Goal: Transaction & Acquisition: Purchase product/service

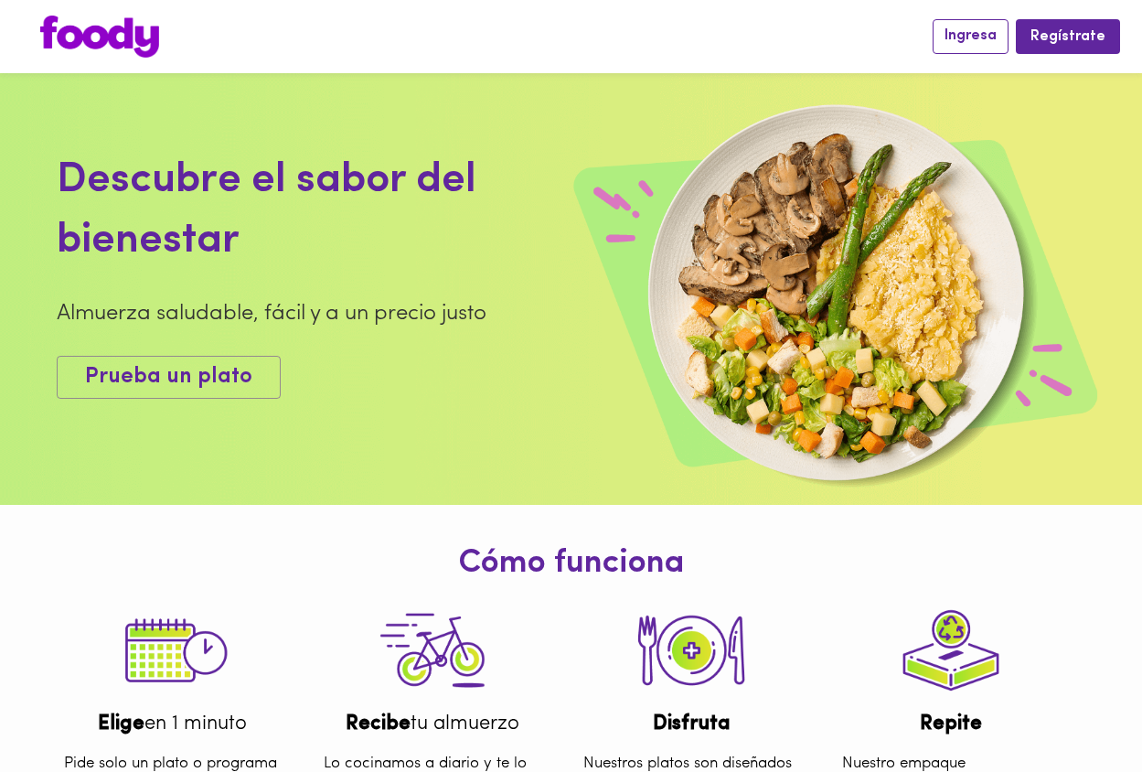
click at [962, 37] on span "Ingresa" at bounding box center [971, 35] width 52 height 17
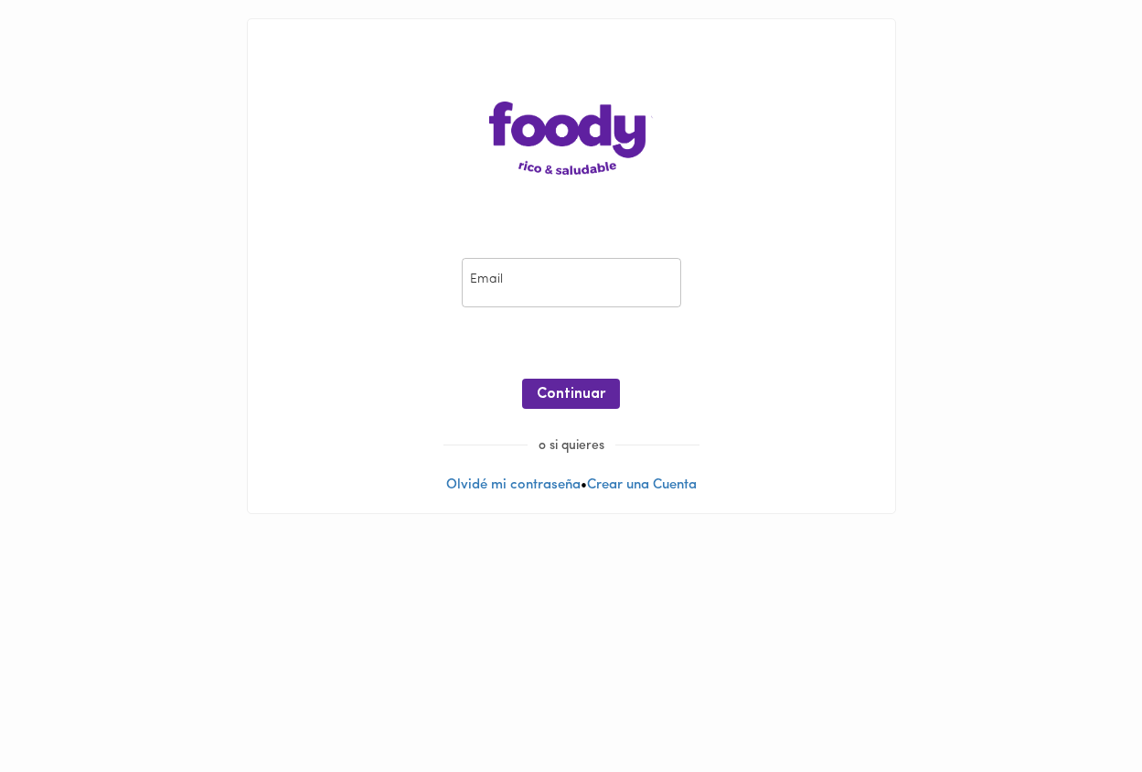
click at [530, 273] on input "email" at bounding box center [571, 283] width 219 height 50
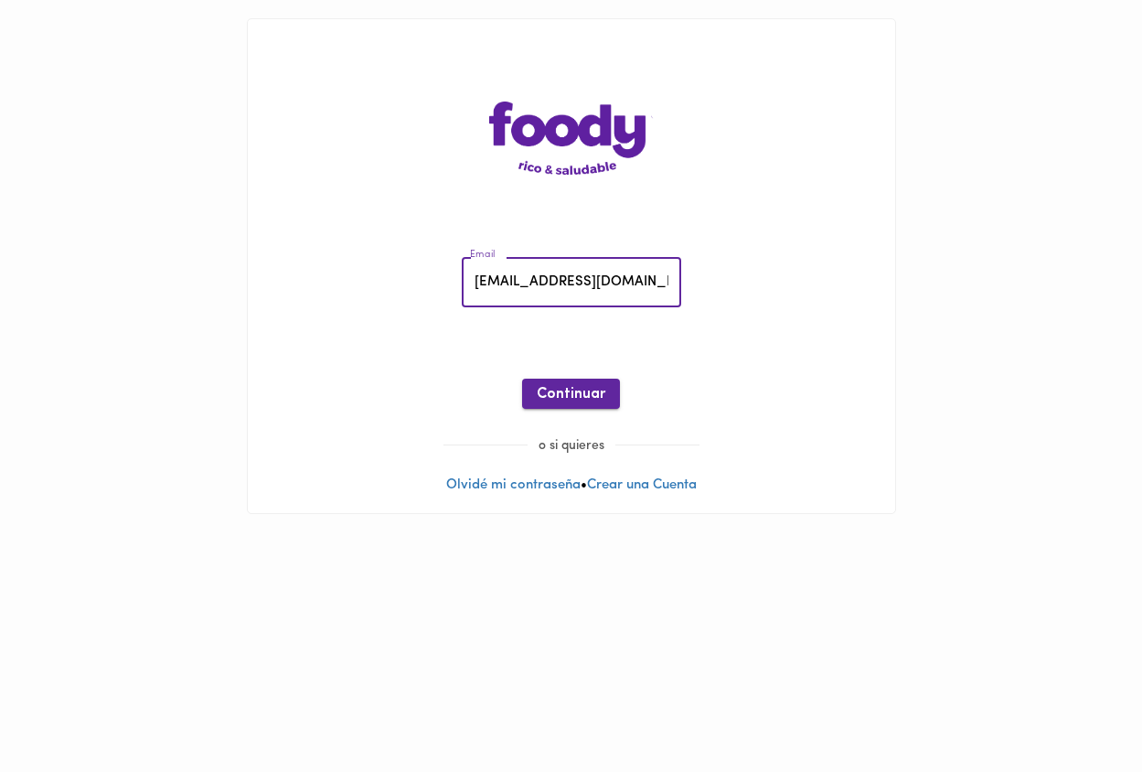
type input "[EMAIL_ADDRESS][DOMAIN_NAME]"
click at [543, 389] on span "Continuar" at bounding box center [571, 394] width 69 height 17
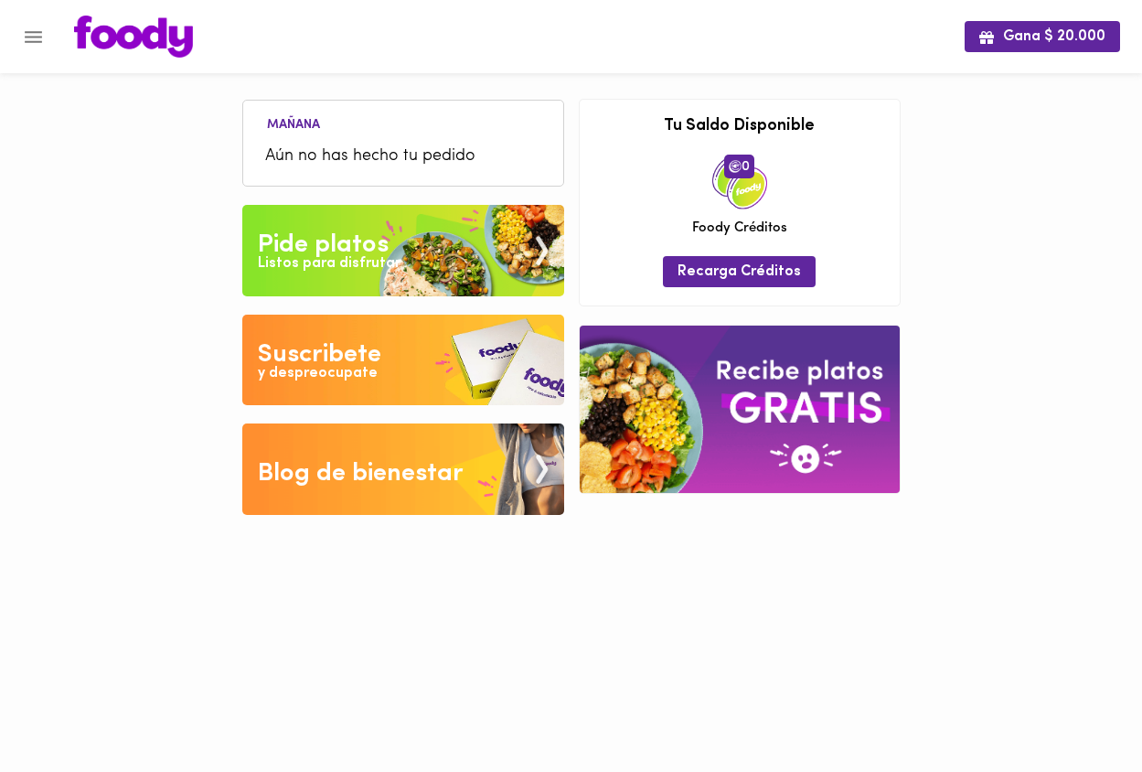
click at [366, 156] on span "Aún no has hecho tu pedido" at bounding box center [403, 156] width 276 height 25
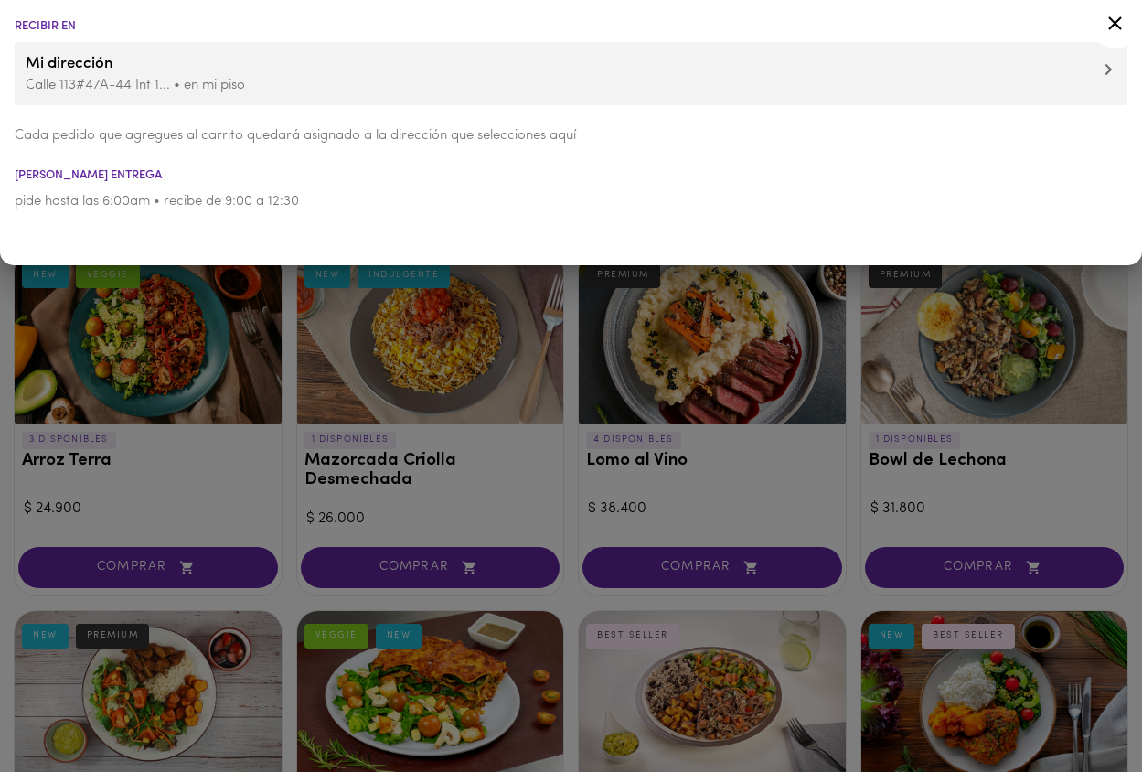
click at [1116, 17] on icon at bounding box center [1115, 23] width 23 height 23
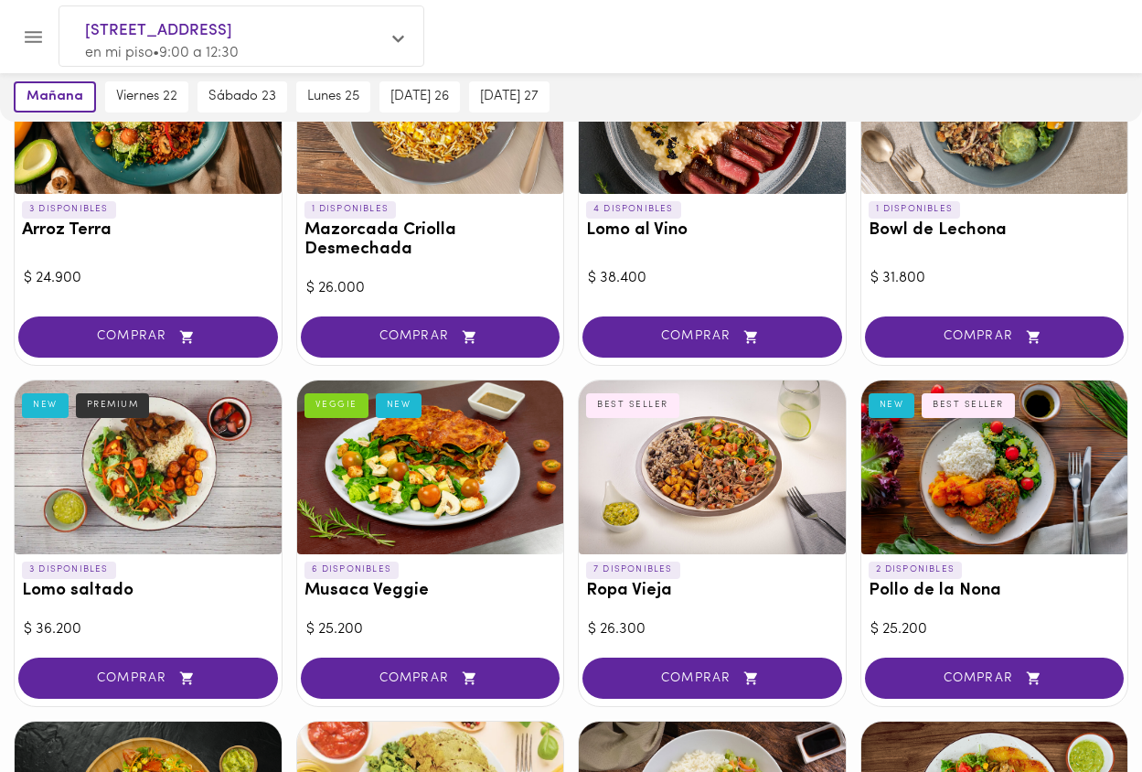
scroll to position [231, 0]
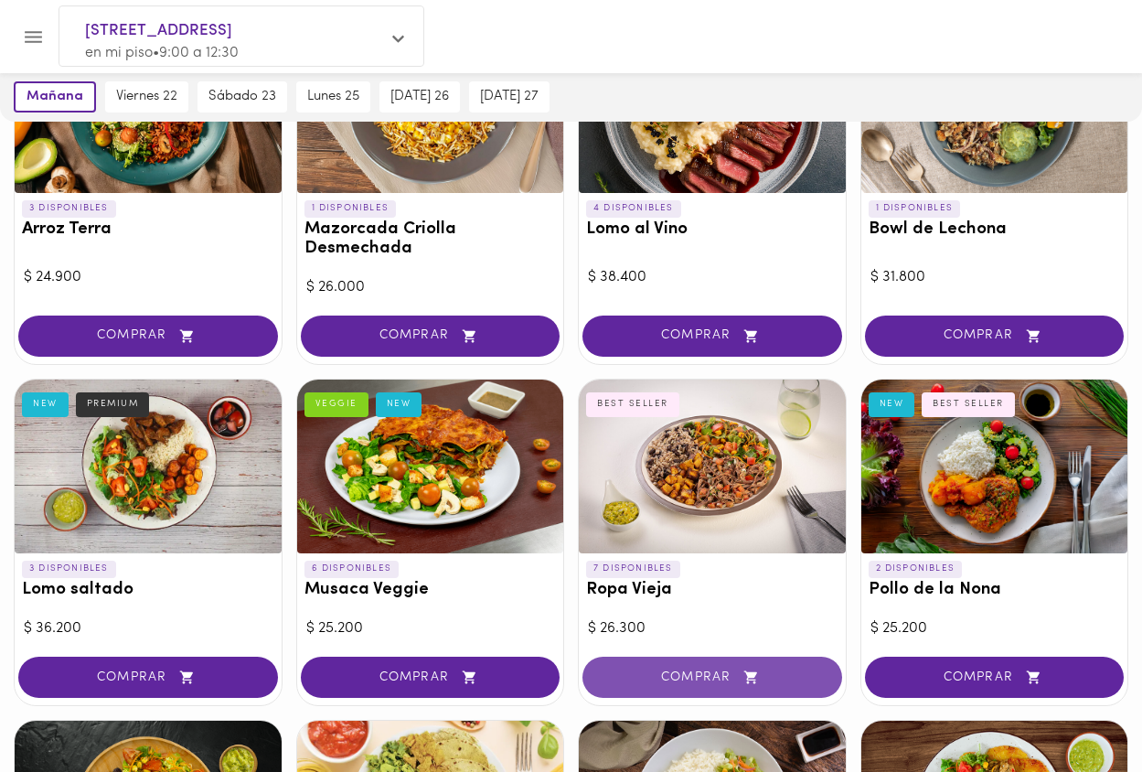
click at [687, 660] on button "COMPRAR" at bounding box center [713, 677] width 260 height 41
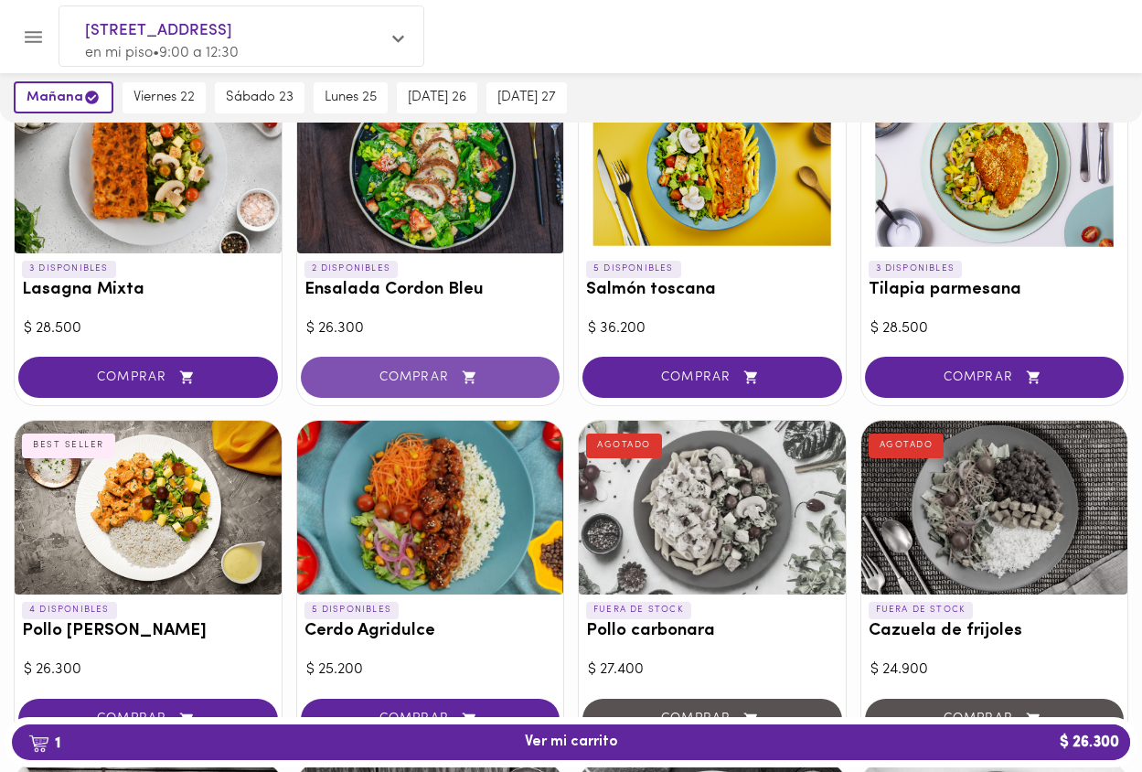
scroll to position [1235, 0]
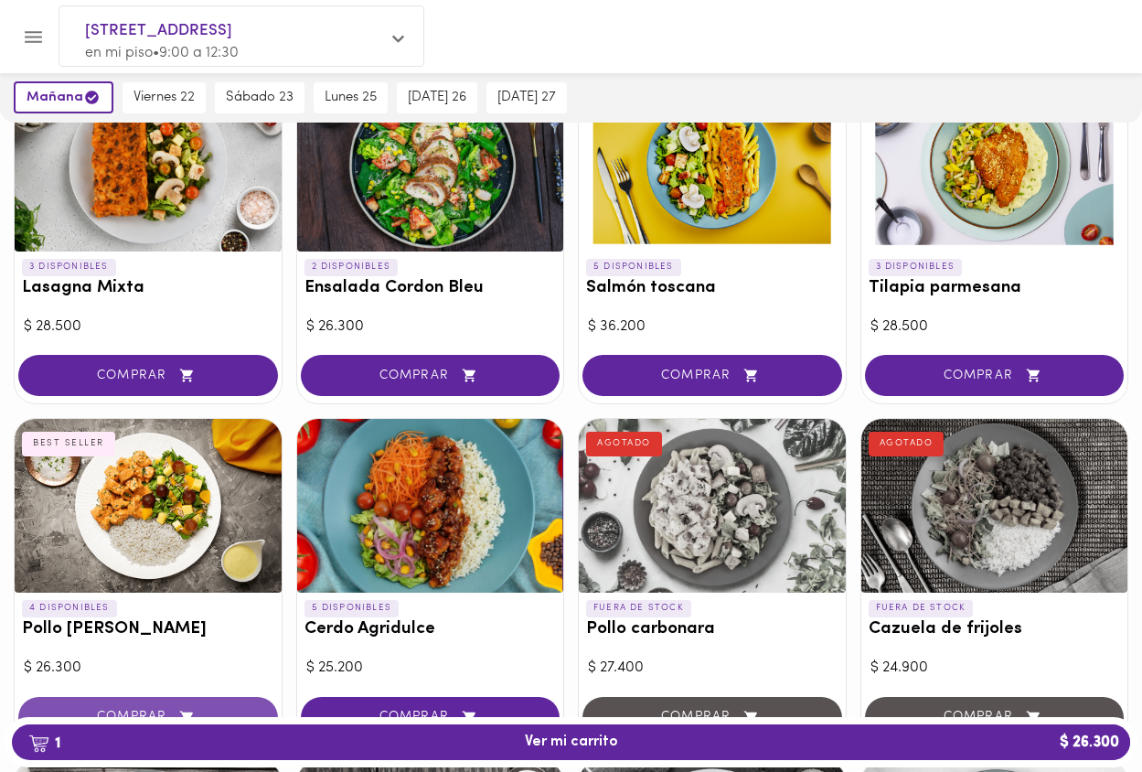
click at [153, 710] on span "COMPRAR" at bounding box center [148, 718] width 214 height 16
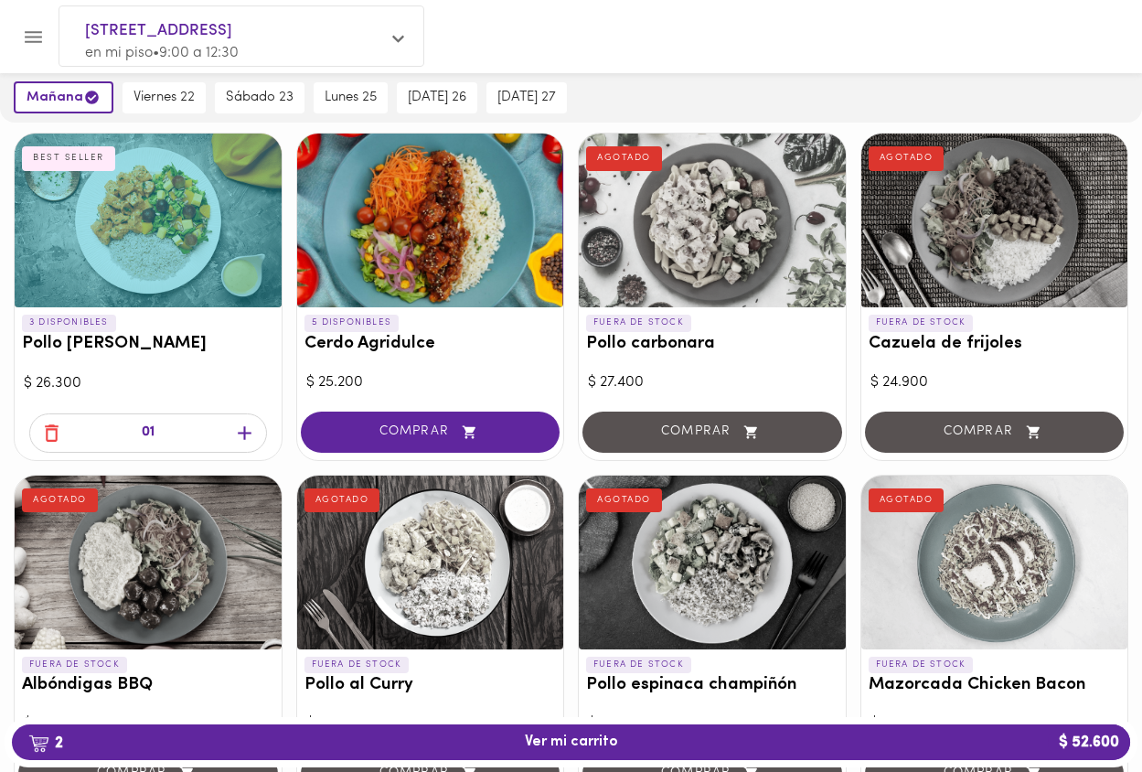
scroll to position [1523, 0]
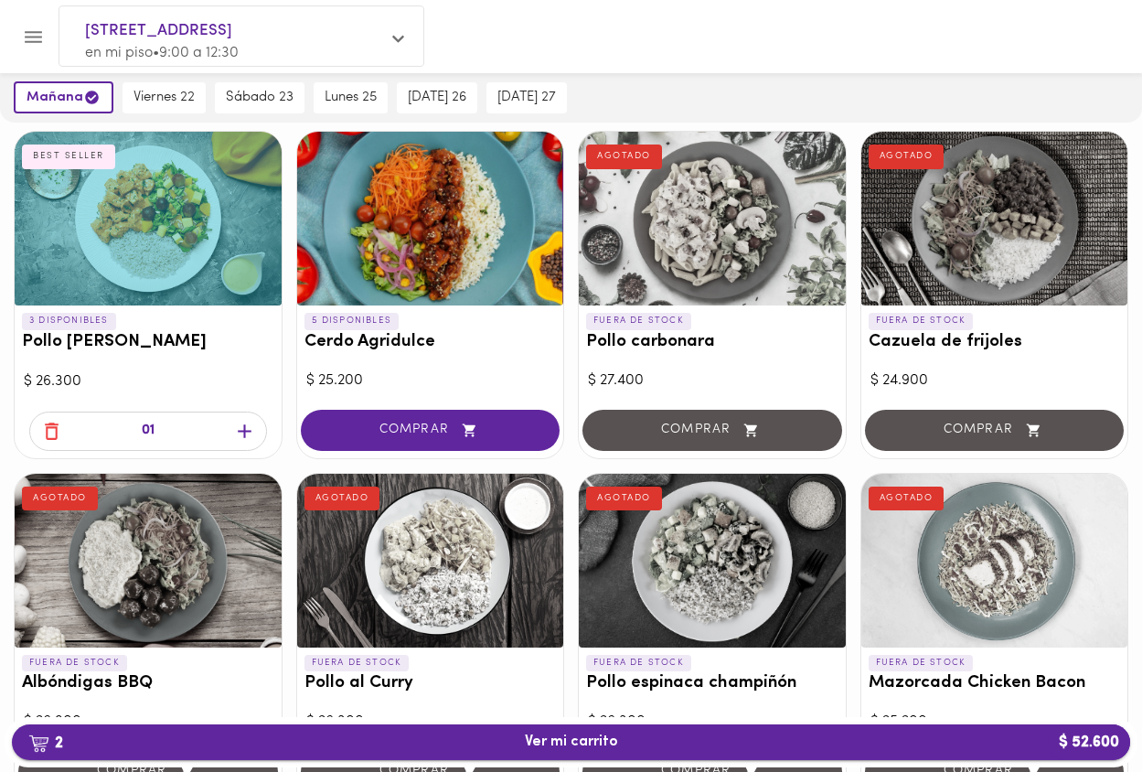
click at [1008, 746] on span "2 Ver mi carrito $ 52.600" at bounding box center [571, 741] width 1089 height 17
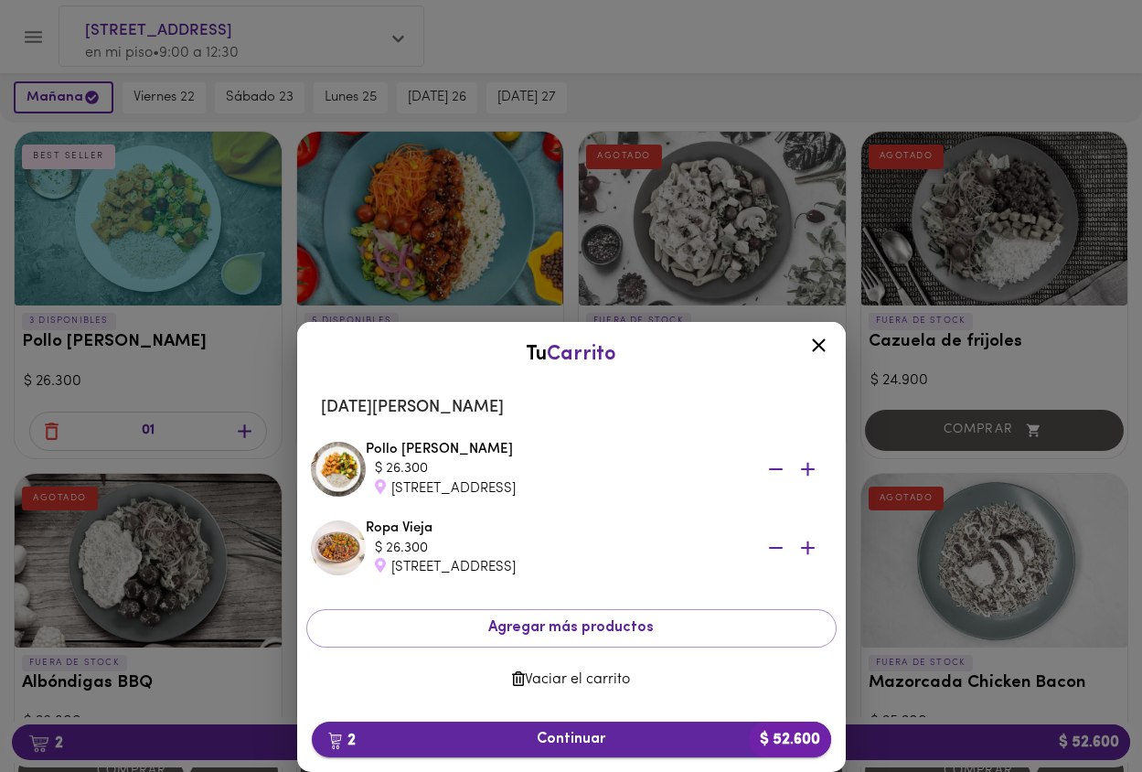
click at [604, 737] on span "2 Continuar $ 52.600" at bounding box center [571, 739] width 490 height 17
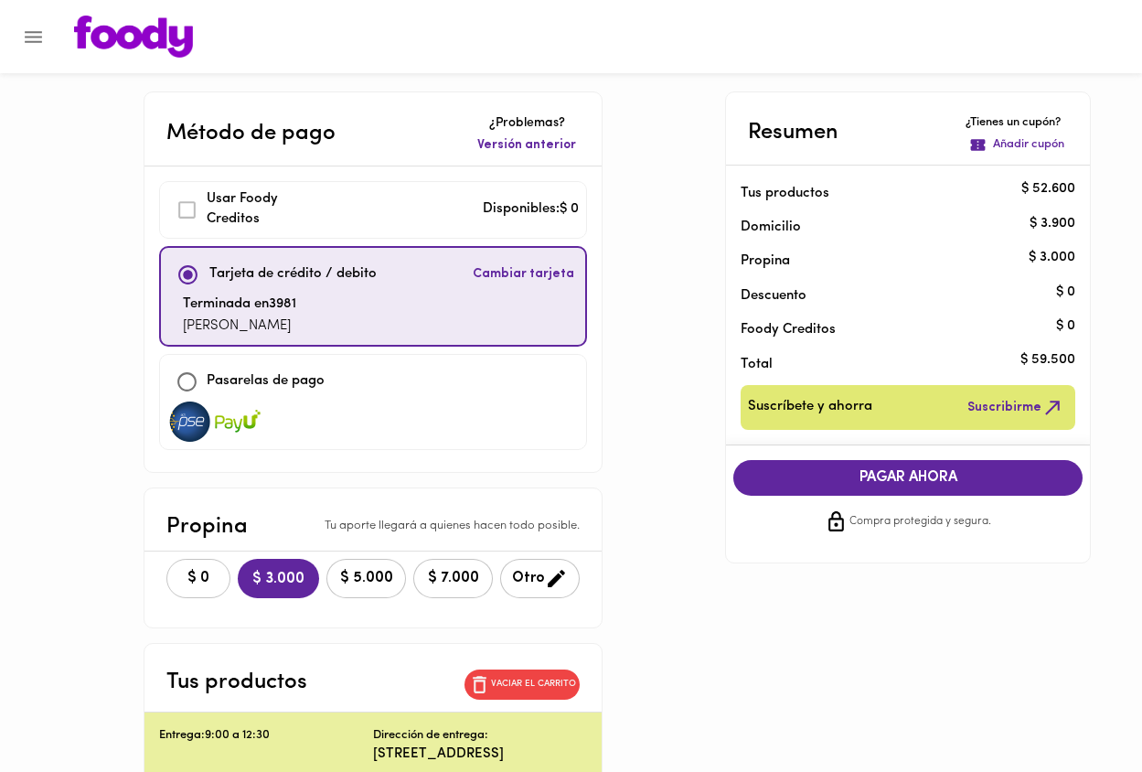
click at [190, 576] on span "$ 0" at bounding box center [198, 578] width 40 height 17
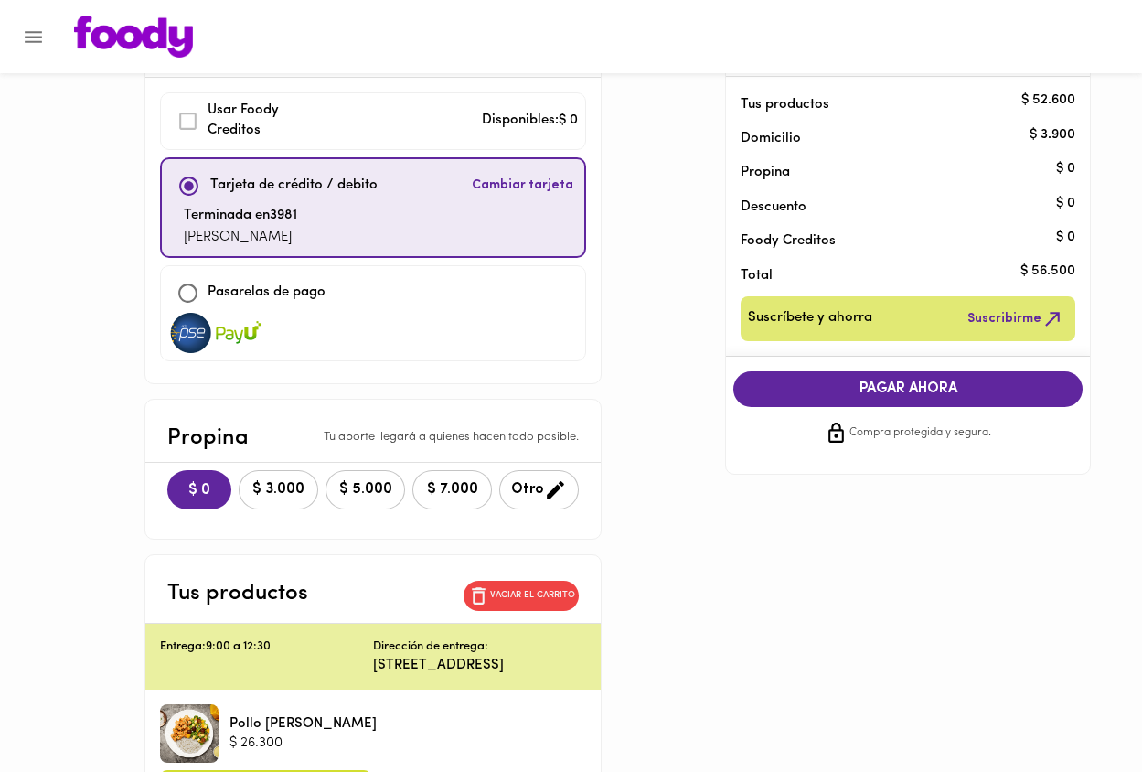
scroll to position [88, 0]
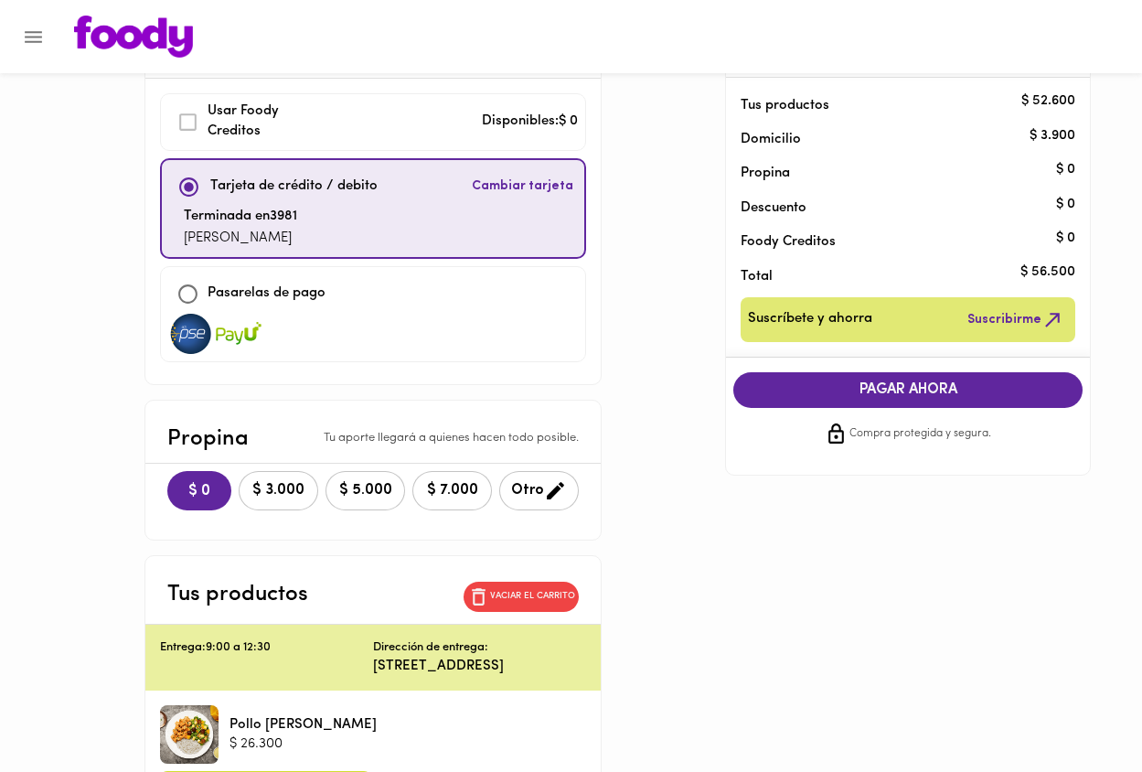
click at [897, 391] on span "PAGAR AHORA" at bounding box center [908, 389] width 313 height 17
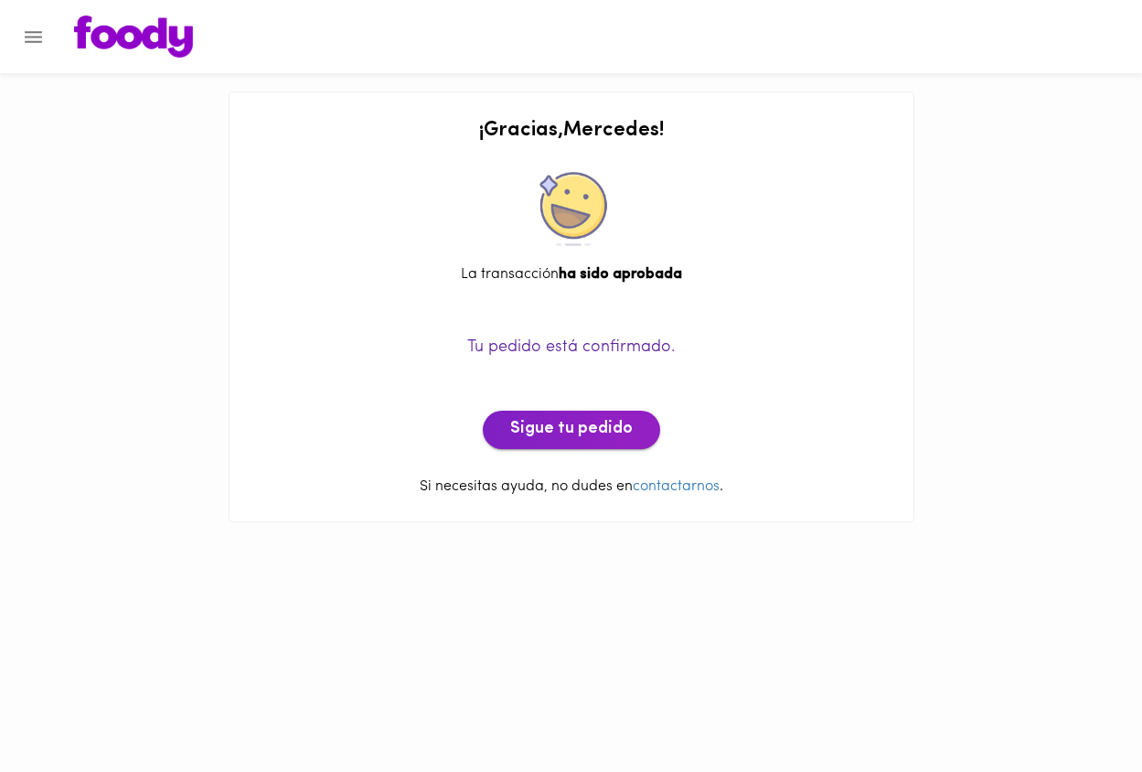
click at [518, 423] on span "Sigue tu pedido" at bounding box center [571, 430] width 123 height 20
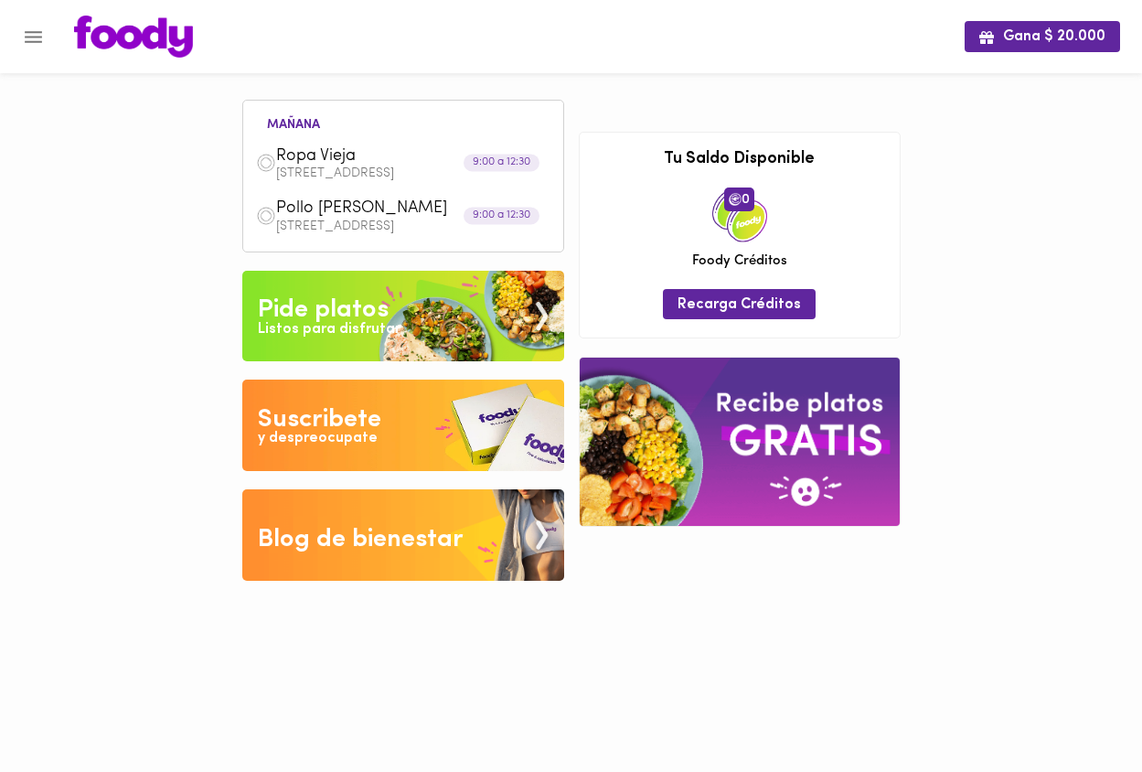
click at [33, 35] on icon "Menu" at bounding box center [33, 37] width 23 height 23
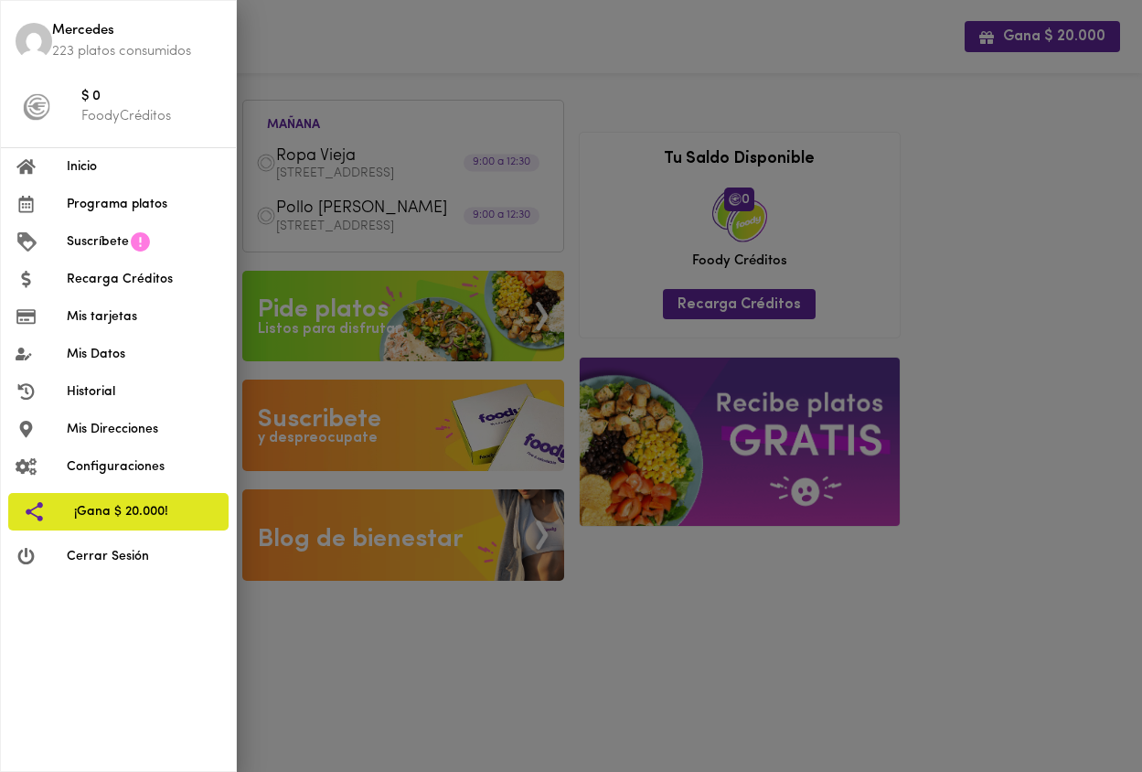
click at [130, 552] on span "Cerrar Sesión" at bounding box center [144, 556] width 155 height 19
